Goal: Check status

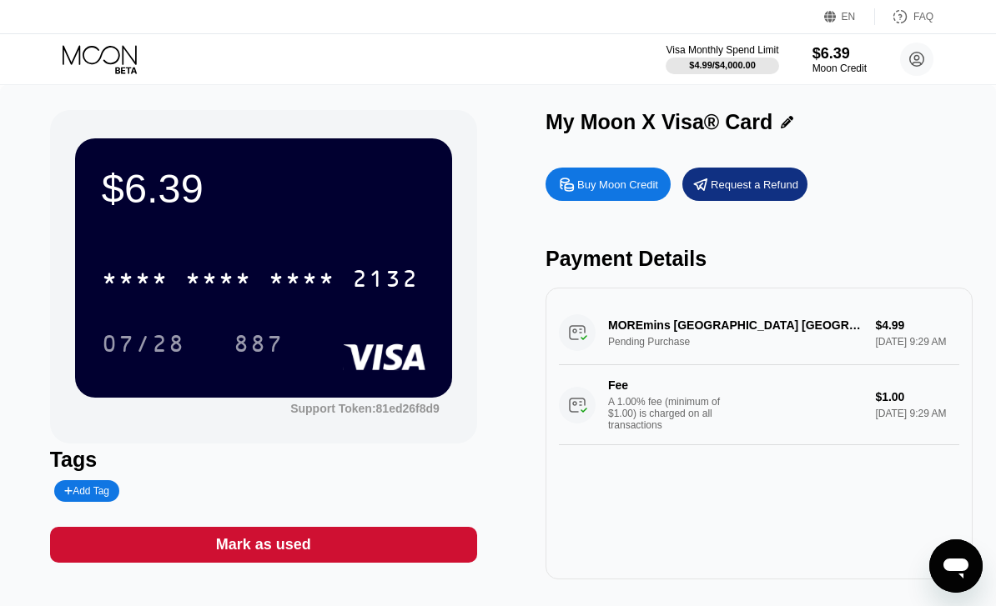
click at [738, 336] on div "MOREmins [GEOGRAPHIC_DATA] [GEOGRAPHIC_DATA] Pending Purchase $4.99 [DATE] 9:29…" at bounding box center [759, 373] width 400 height 144
click at [855, 332] on div "MOREmins [GEOGRAPHIC_DATA] [GEOGRAPHIC_DATA] Pending Purchase $4.99 [DATE] 9:29…" at bounding box center [759, 373] width 400 height 144
click at [685, 329] on div "MOREmins [GEOGRAPHIC_DATA] [GEOGRAPHIC_DATA] Pending Purchase $4.99 [DATE] 9:29…" at bounding box center [759, 373] width 400 height 144
click at [861, 357] on div "MOREmins [GEOGRAPHIC_DATA] [GEOGRAPHIC_DATA] Pending Purchase $4.99 [DATE] 9:29…" at bounding box center [759, 373] width 400 height 144
click at [774, 329] on div "MOREmins [GEOGRAPHIC_DATA] [GEOGRAPHIC_DATA] Pending Purchase $4.99 [DATE] 9:29…" at bounding box center [759, 373] width 400 height 144
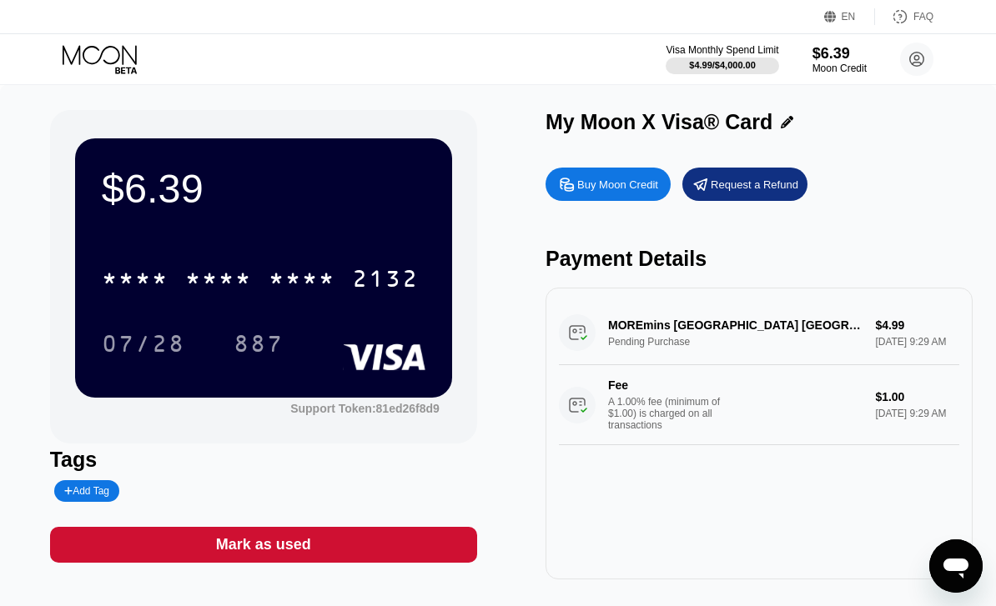
click at [724, 392] on div "Fee" at bounding box center [666, 385] width 117 height 13
click at [724, 391] on div "Fee" at bounding box center [666, 385] width 117 height 13
click at [732, 354] on div "MOREmins [GEOGRAPHIC_DATA] [GEOGRAPHIC_DATA] Pending Purchase $4.99 [DATE] 9:29…" at bounding box center [759, 373] width 400 height 144
click at [686, 359] on div "MOREmins [GEOGRAPHIC_DATA] [GEOGRAPHIC_DATA] Pending Purchase $4.99 [DATE] 9:29…" at bounding box center [759, 373] width 400 height 144
click at [303, 274] on div "* * * *" at bounding box center [302, 281] width 67 height 27
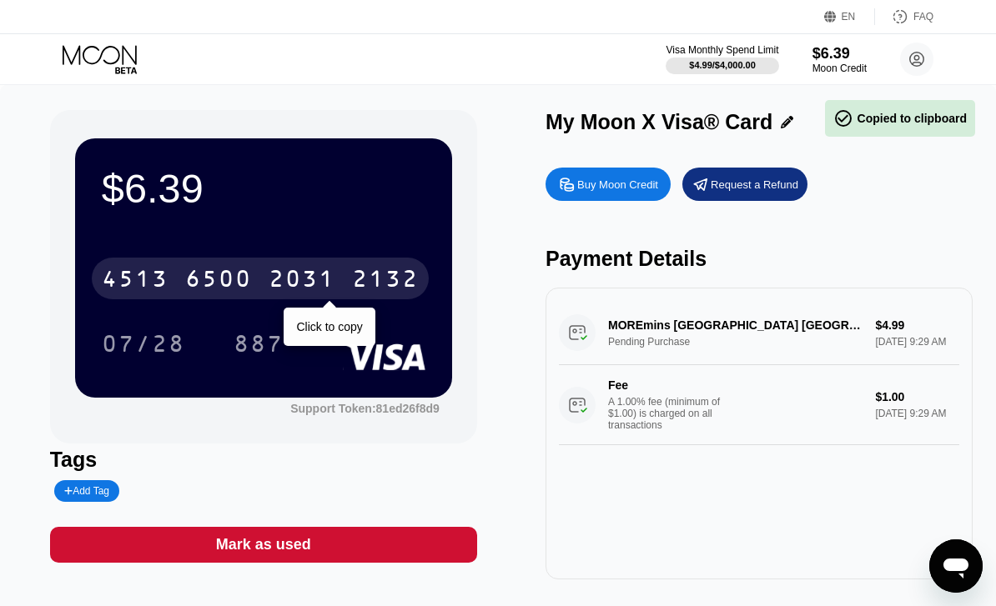
click at [334, 327] on div "07/28 887" at bounding box center [264, 344] width 324 height 42
click at [323, 324] on div "07/28 887" at bounding box center [264, 344] width 324 height 42
click at [335, 324] on div "07/28 887" at bounding box center [264, 344] width 324 height 42
click at [334, 324] on div "07/28 887" at bounding box center [264, 344] width 324 height 42
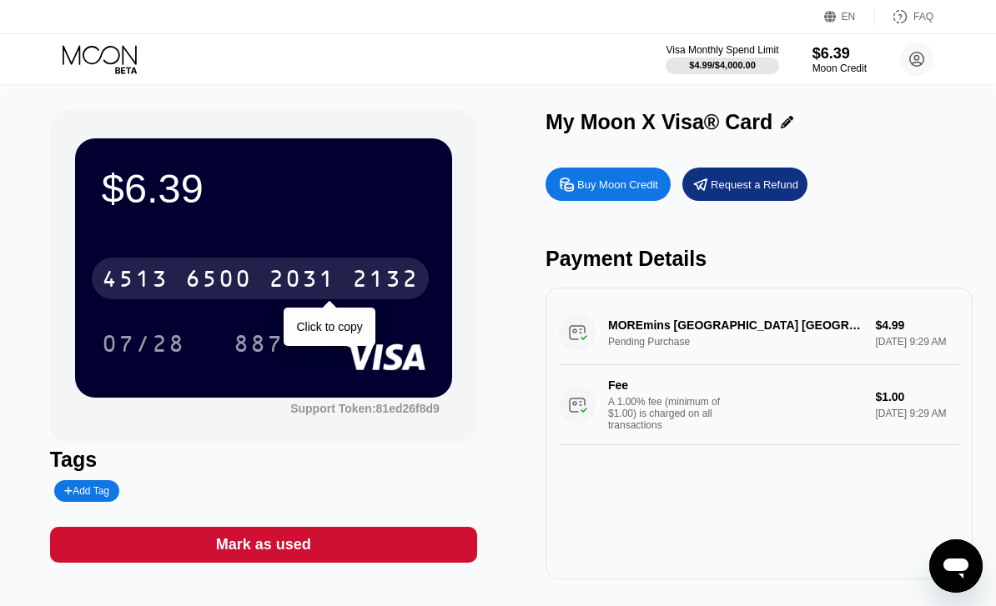
click at [339, 322] on div "Click to copy" at bounding box center [329, 326] width 66 height 13
click at [338, 321] on div "Click to copy" at bounding box center [329, 326] width 66 height 13
click at [334, 325] on div "07/28 887" at bounding box center [264, 344] width 324 height 42
click at [282, 291] on div "2031" at bounding box center [302, 281] width 67 height 27
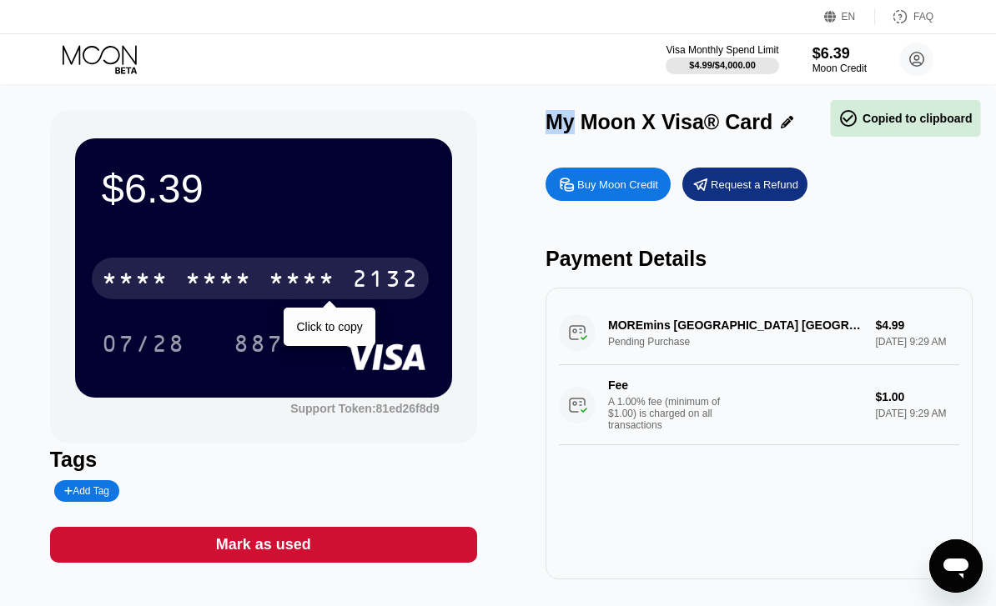
click at [282, 289] on div "* * * *" at bounding box center [302, 281] width 67 height 27
